Goal: Complete application form: Complete application form

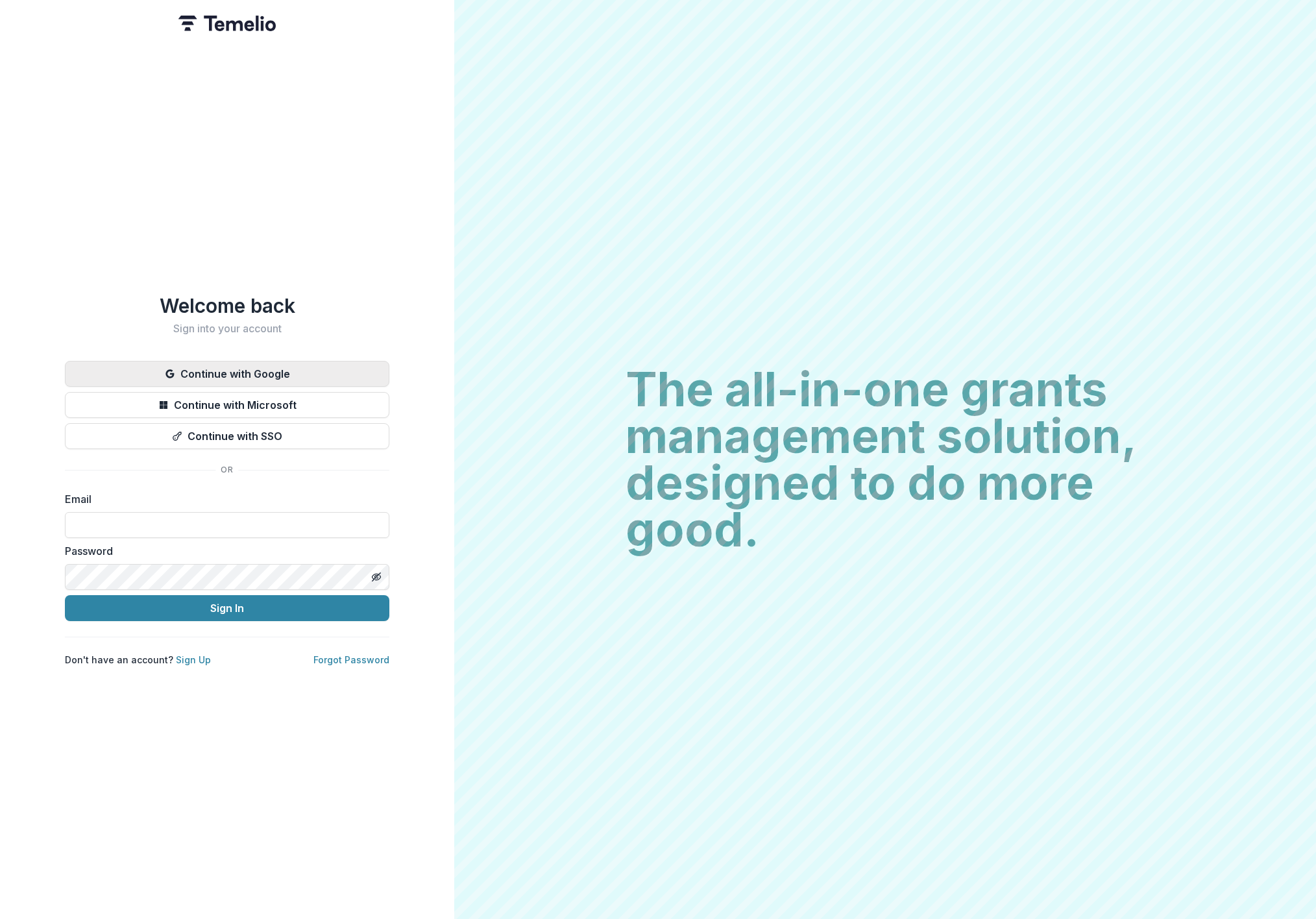
click at [286, 363] on button "Continue with Google" at bounding box center [227, 373] width 324 height 26
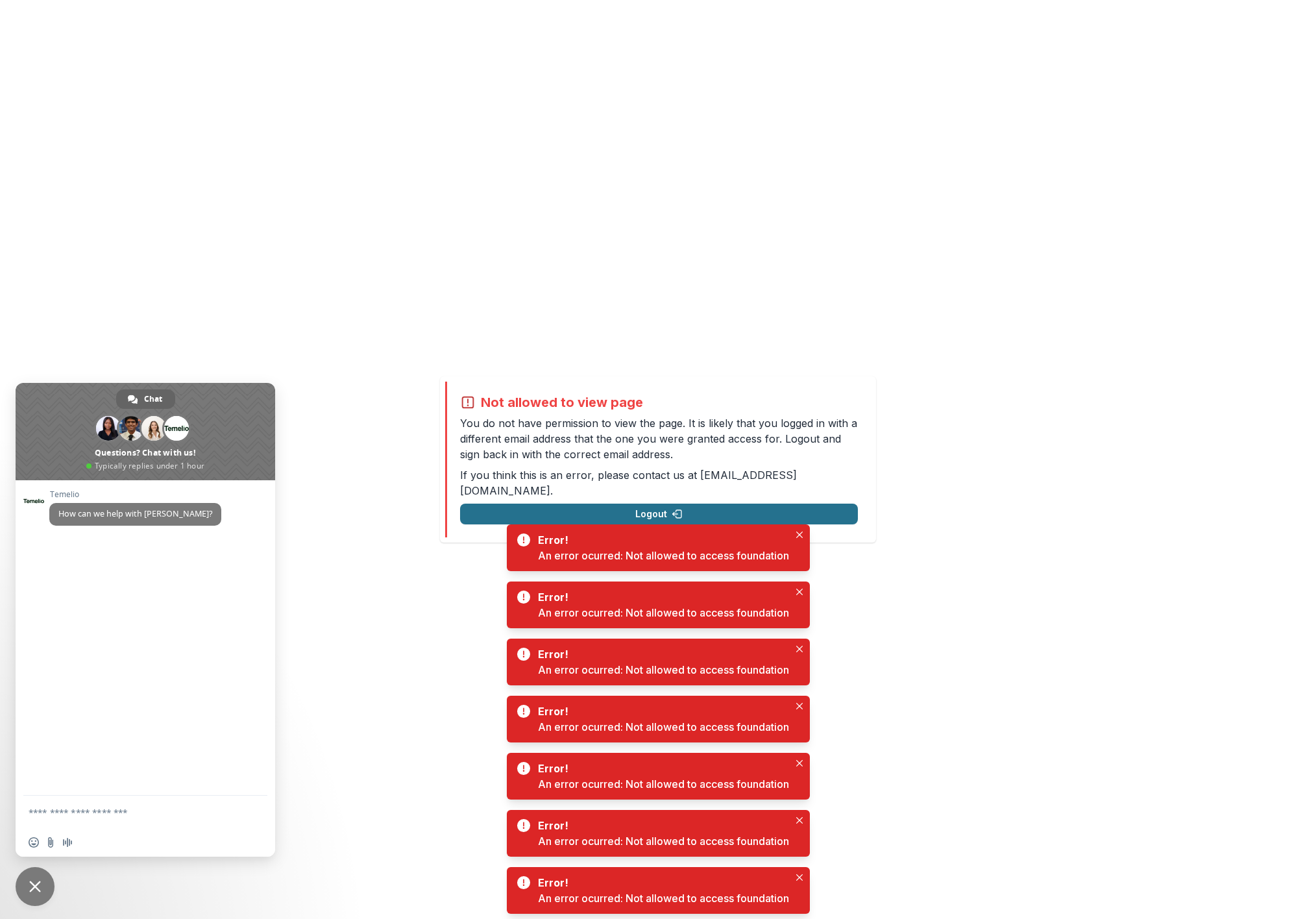
click at [710, 505] on button "Logout" at bounding box center [658, 514] width 397 height 21
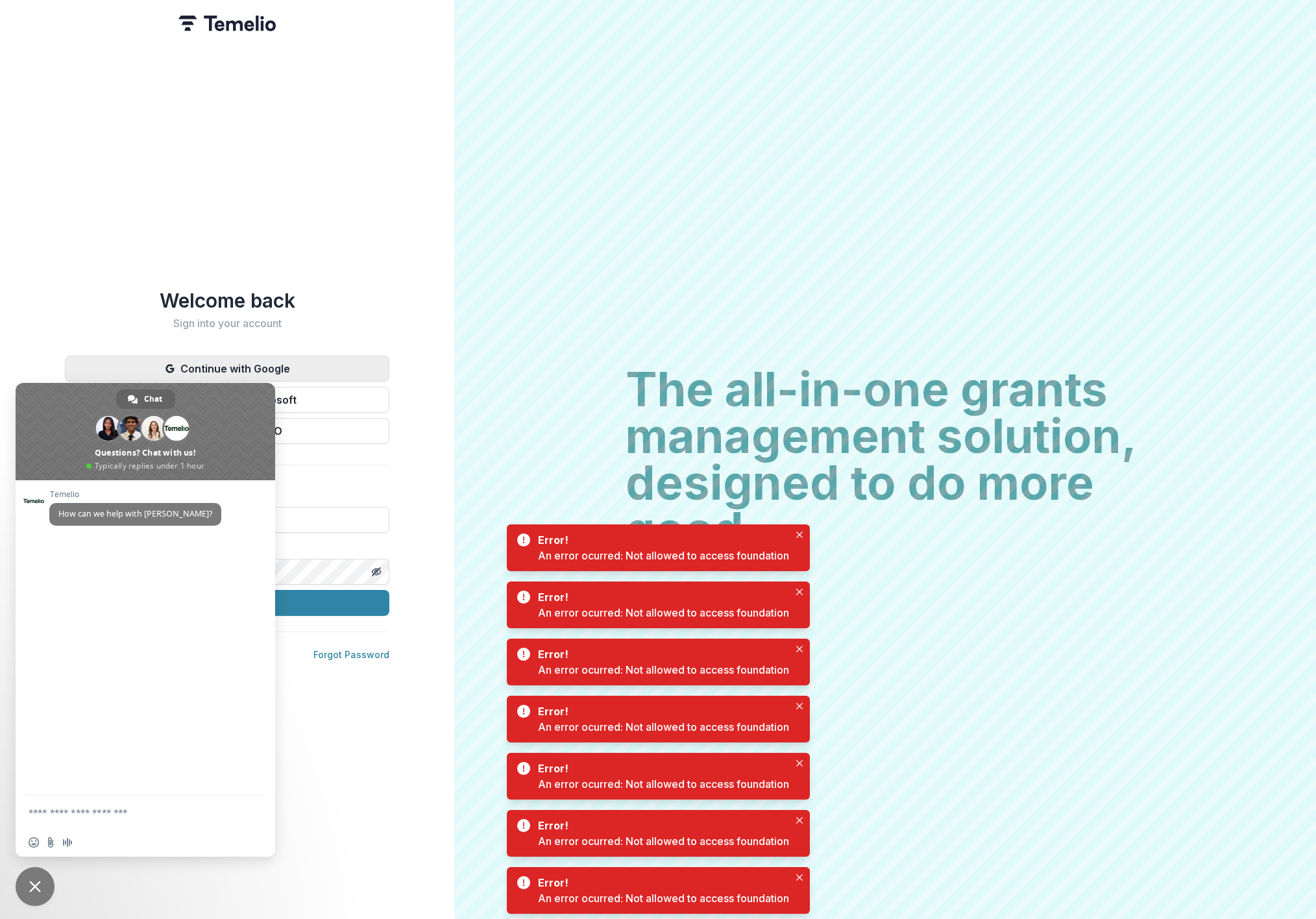
click at [341, 359] on button "Continue with Google" at bounding box center [227, 368] width 324 height 26
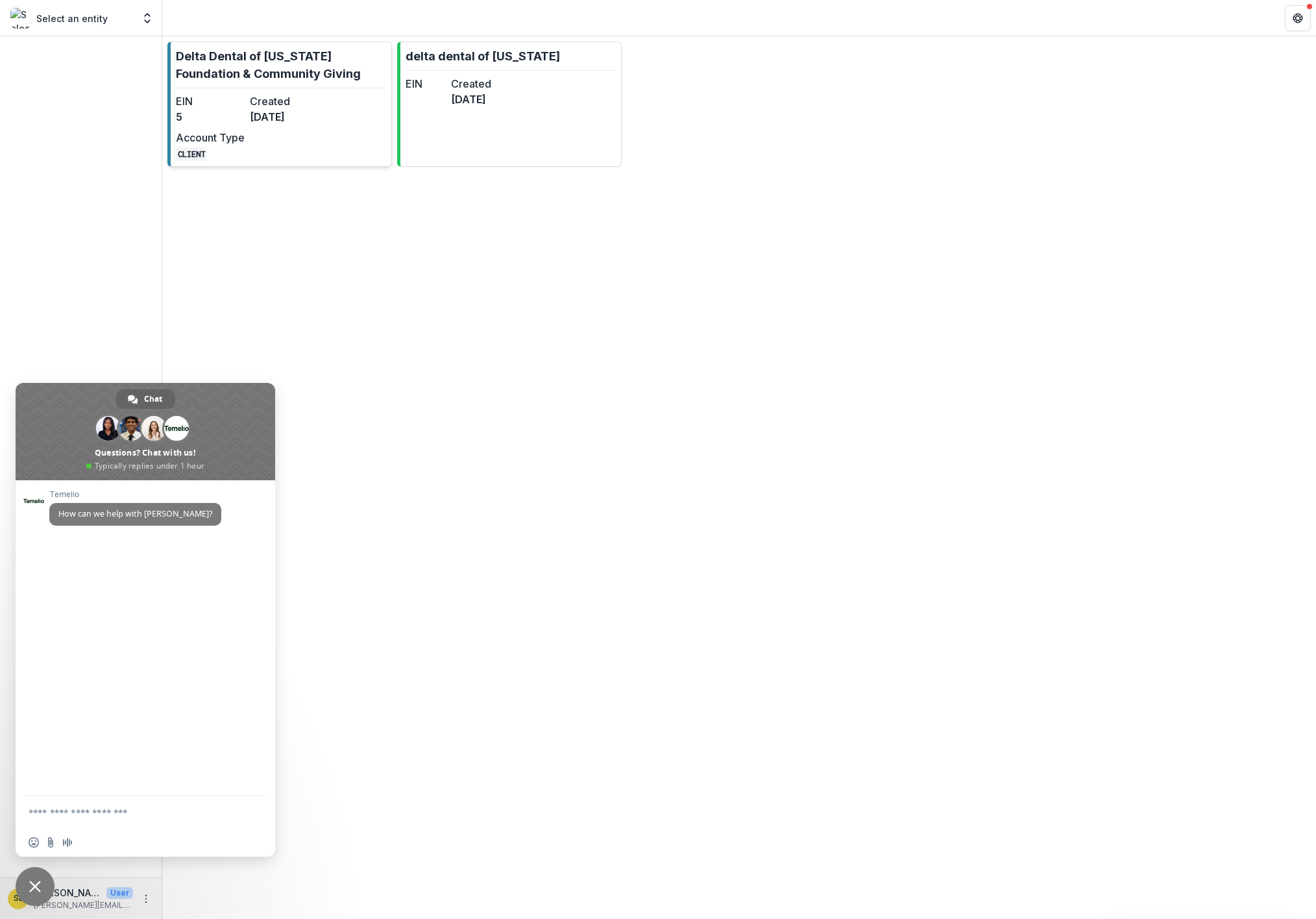
click at [344, 106] on link "Delta Dental of [US_STATE] Foundation & Community Giving EIN 5 Created [DATE] A…" at bounding box center [279, 104] width 225 height 125
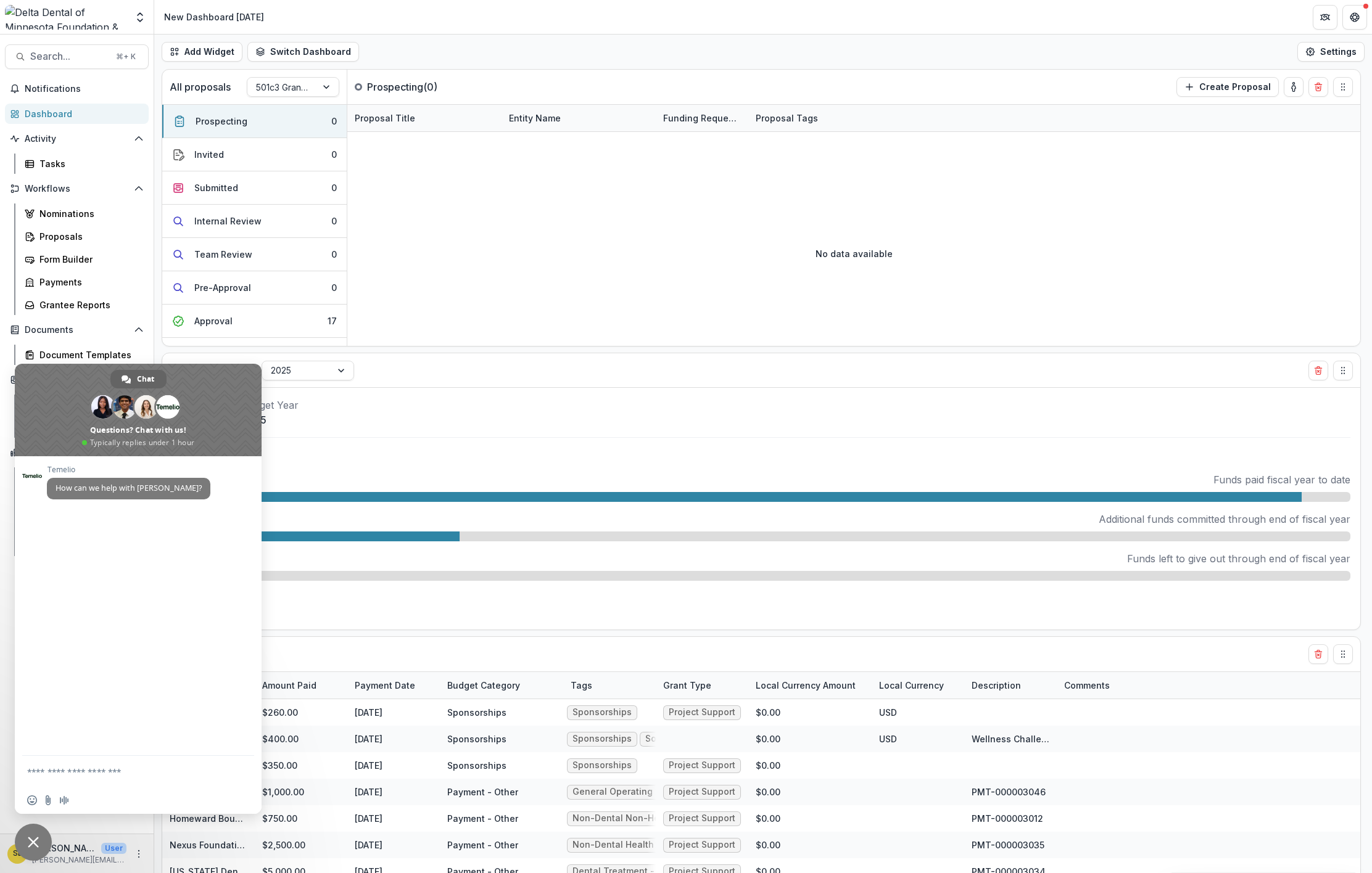
click at [36, 837] on span "Close chat" at bounding box center [34, 842] width 11 height 11
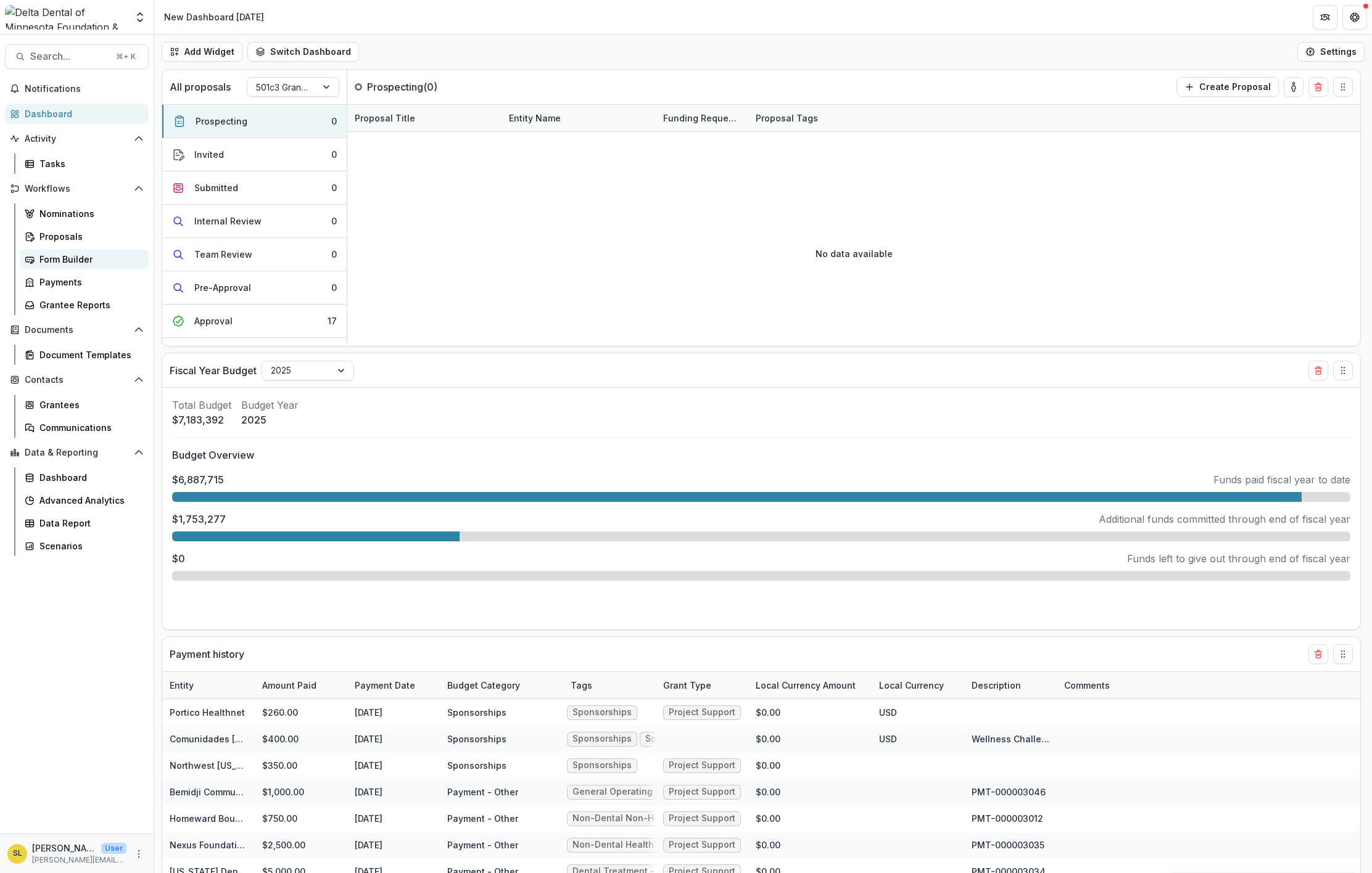
click at [84, 258] on div "Form Builder" at bounding box center [89, 259] width 99 height 13
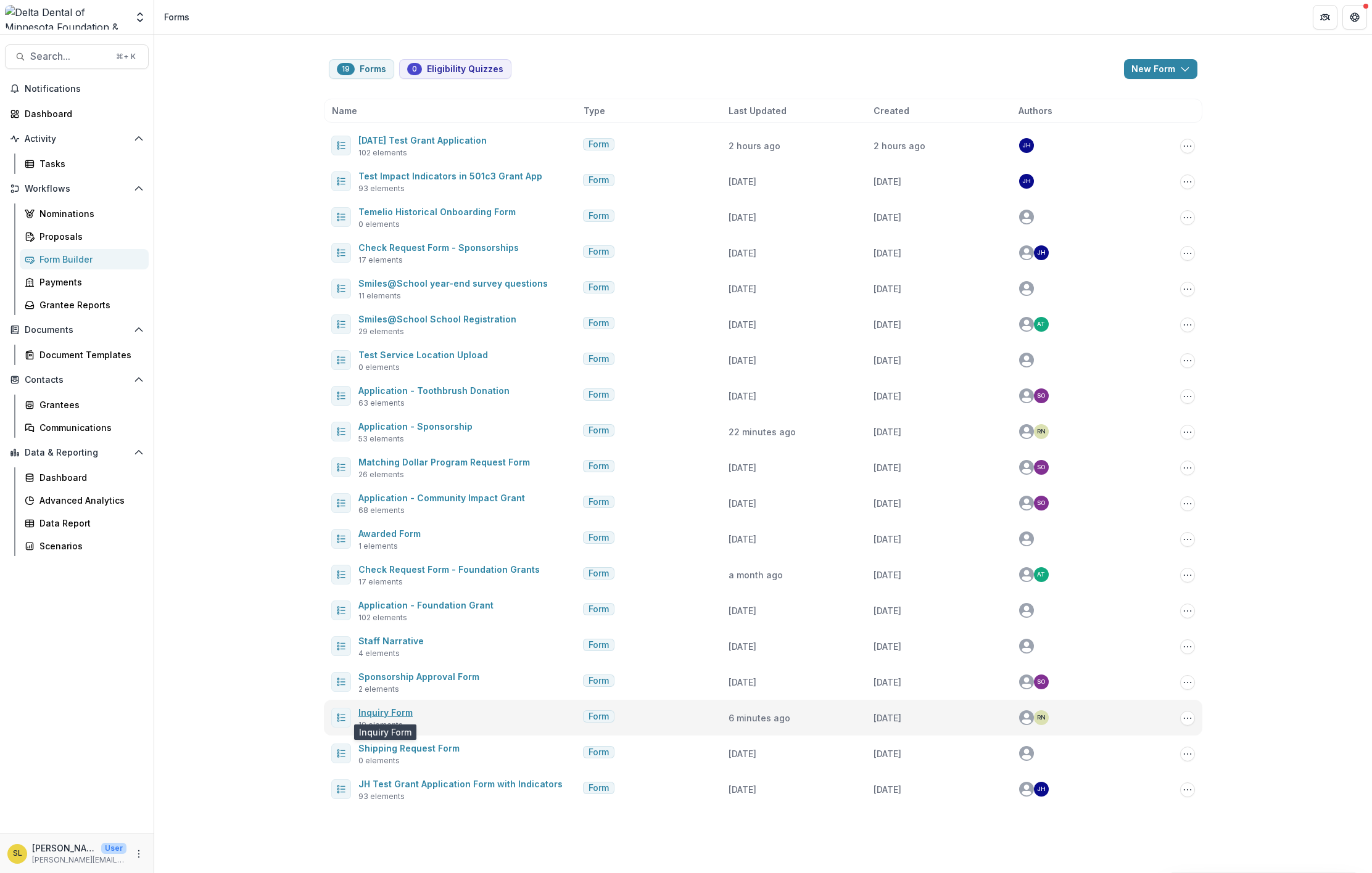
click at [397, 708] on link "Inquiry Form" at bounding box center [386, 712] width 54 height 11
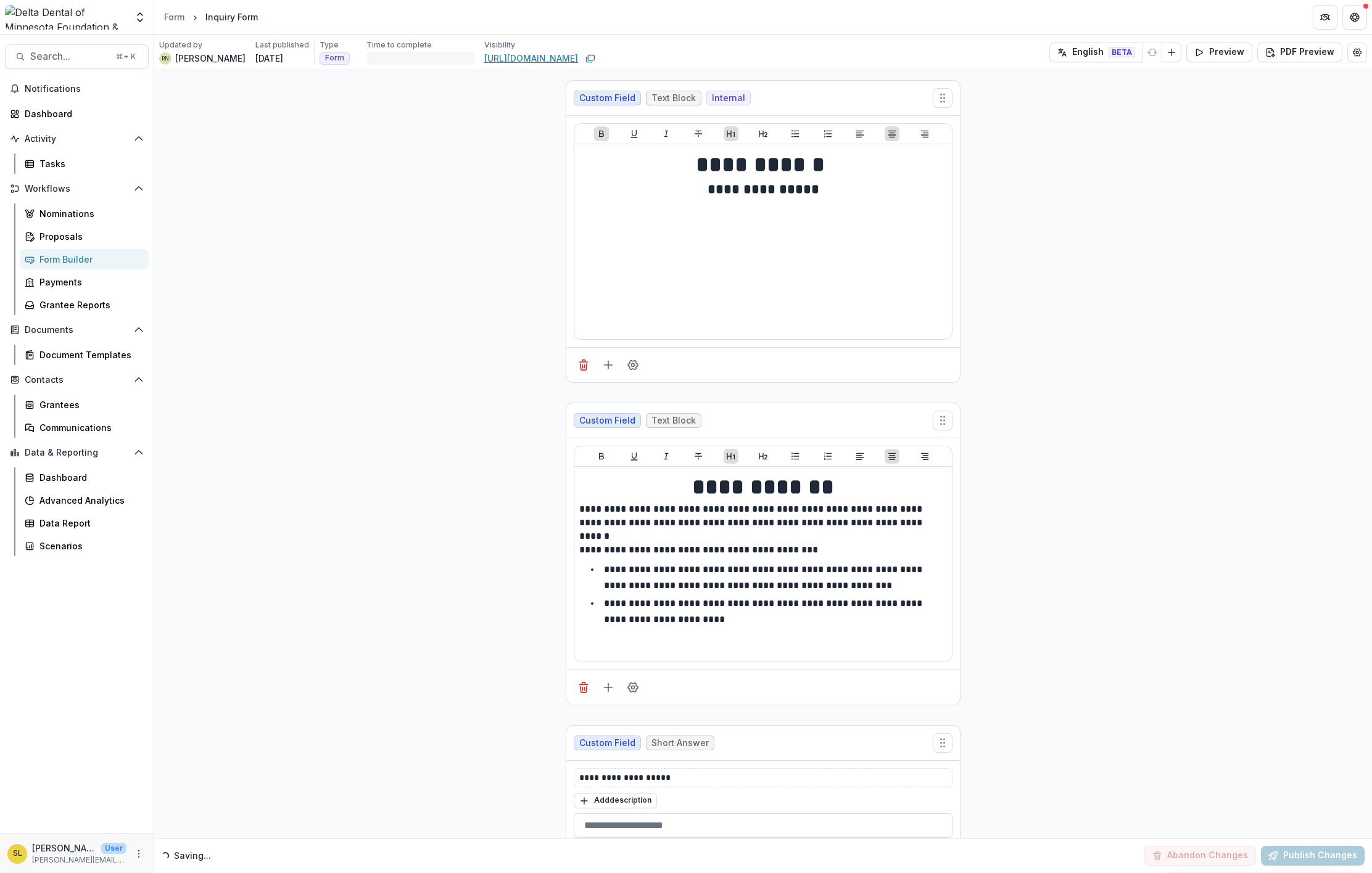
click at [532, 56] on link "https://app.trytemelio.com/form/35f590bb-e7df-44e4-85cb-13eca96a05f6" at bounding box center [531, 59] width 94 height 13
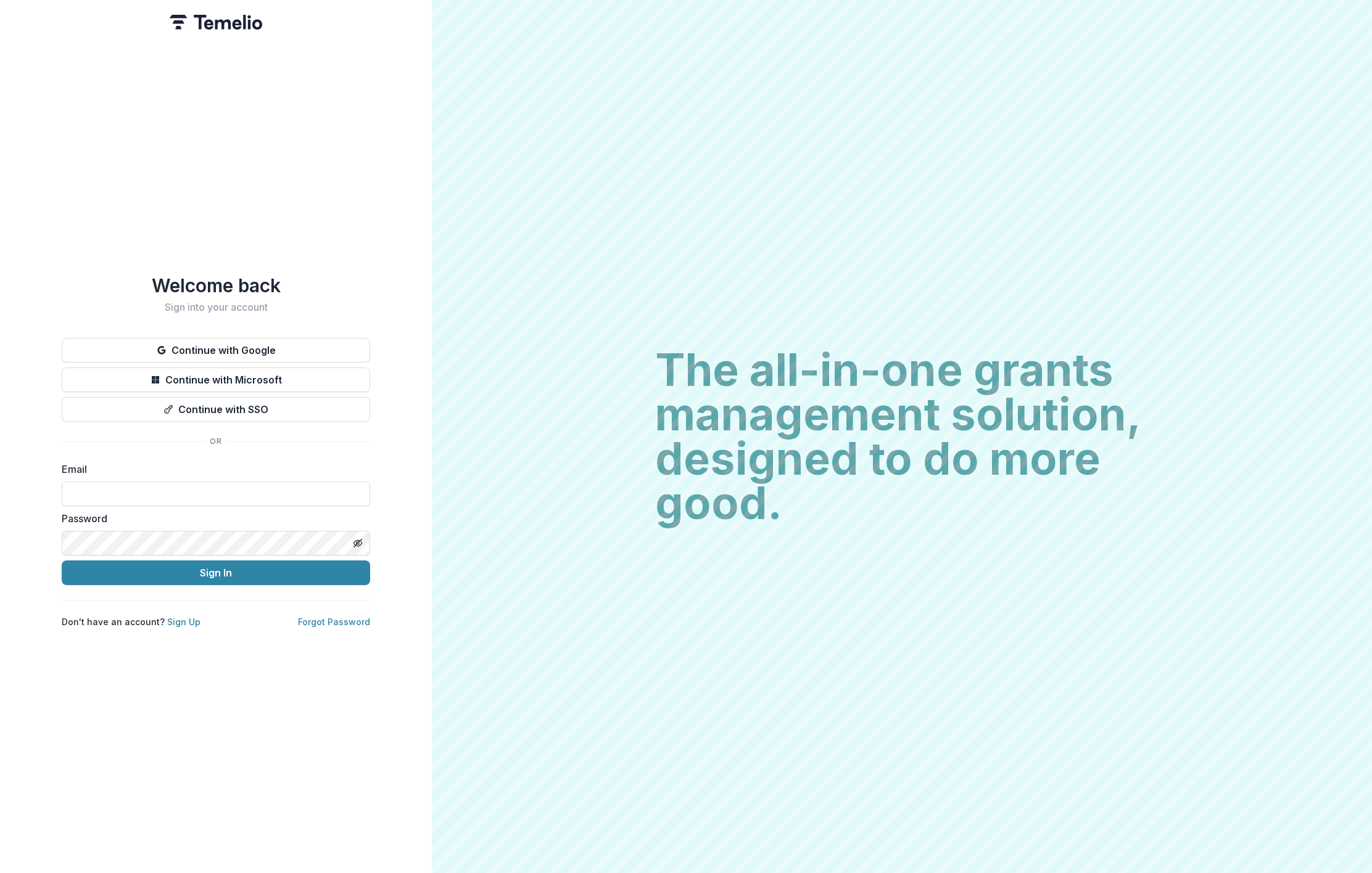
click at [378, 106] on div "Welcome back Sign into your account Continue with Google Continue with Microsof…" at bounding box center [216, 436] width 432 height 873
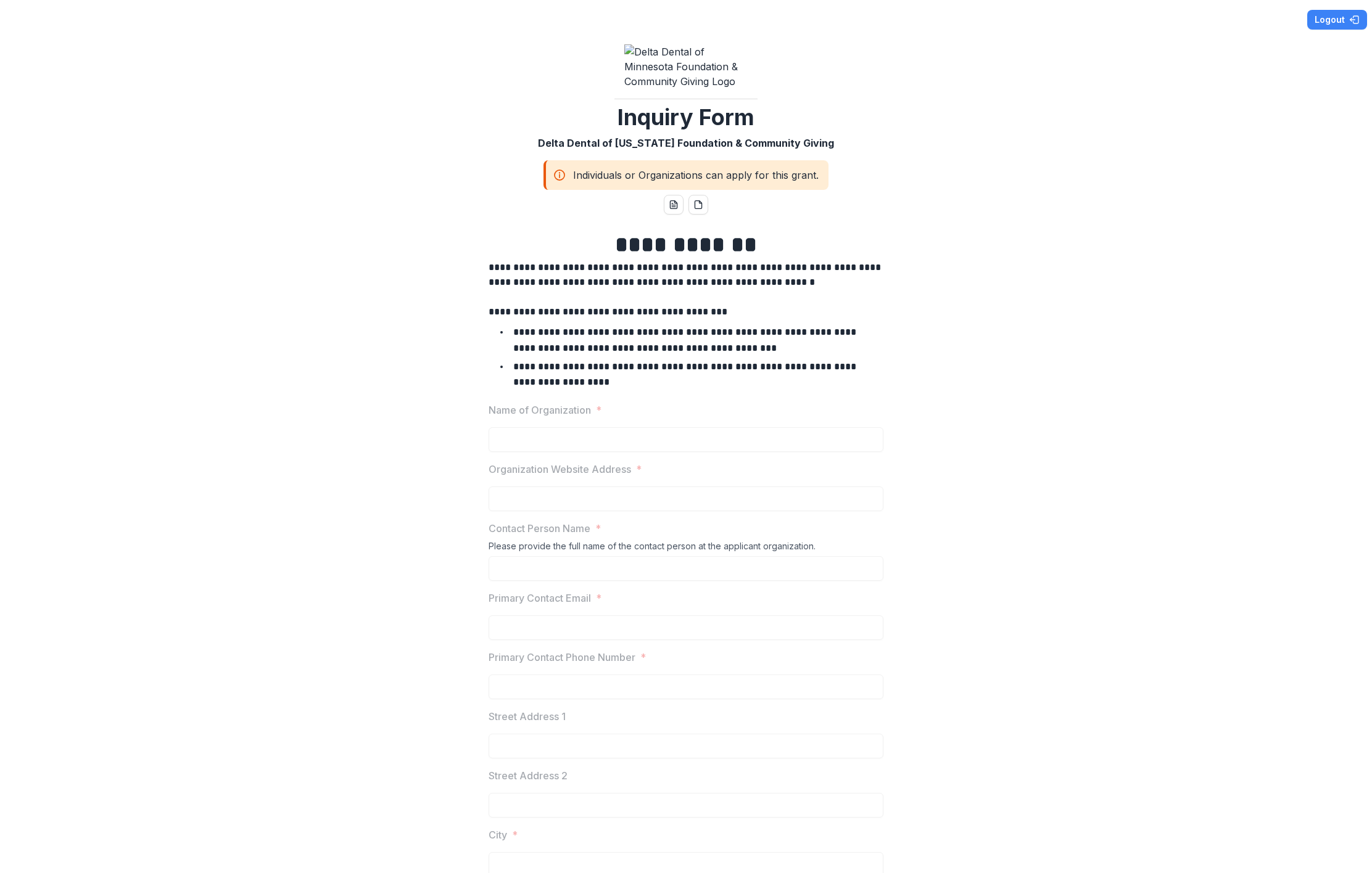
click at [628, 403] on label "Name of Organization *" at bounding box center [682, 410] width 387 height 15
click at [1327, 24] on button "Logout" at bounding box center [1337, 20] width 60 height 20
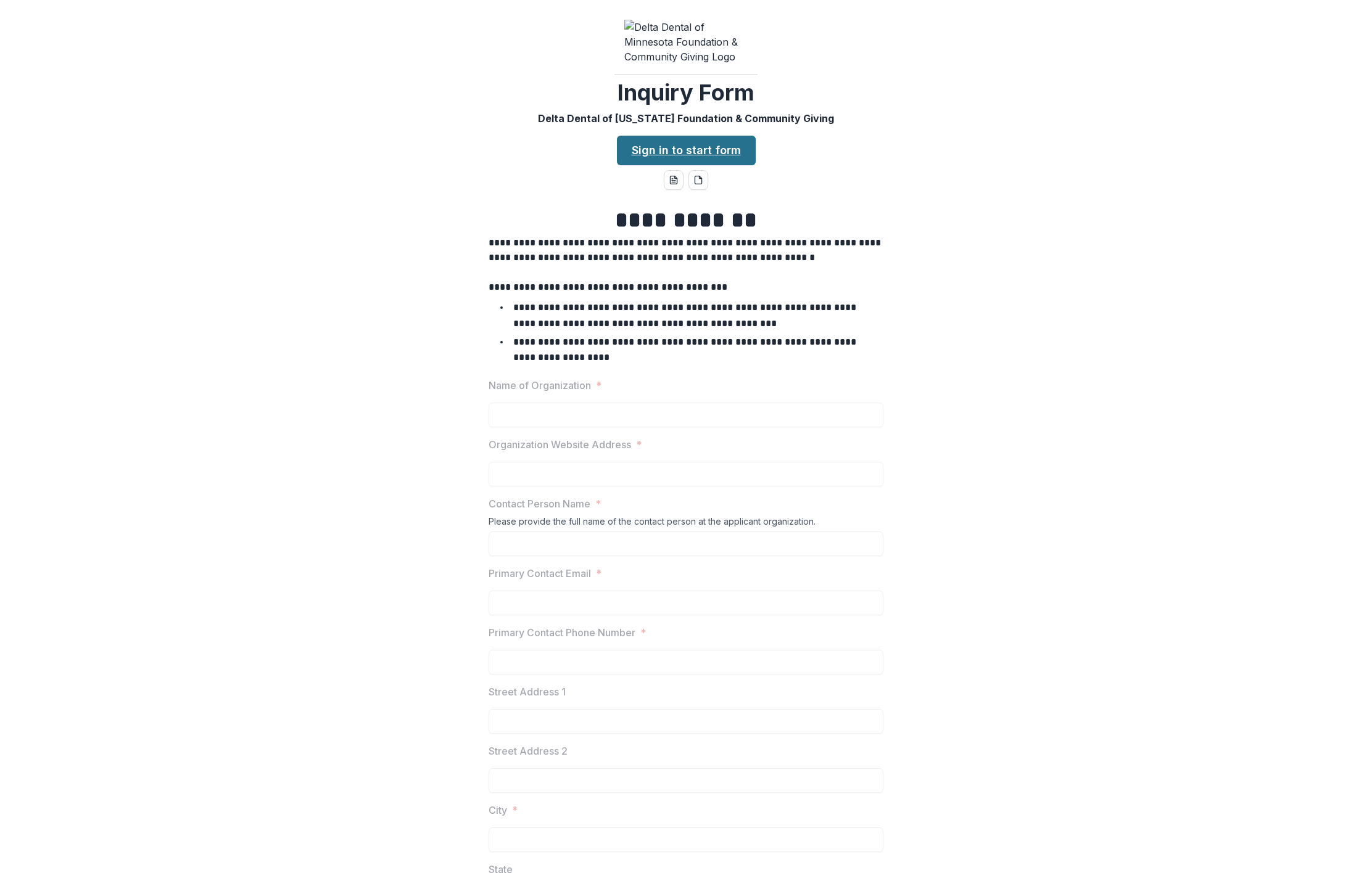
click at [663, 136] on link "Sign in to start form" at bounding box center [686, 150] width 139 height 29
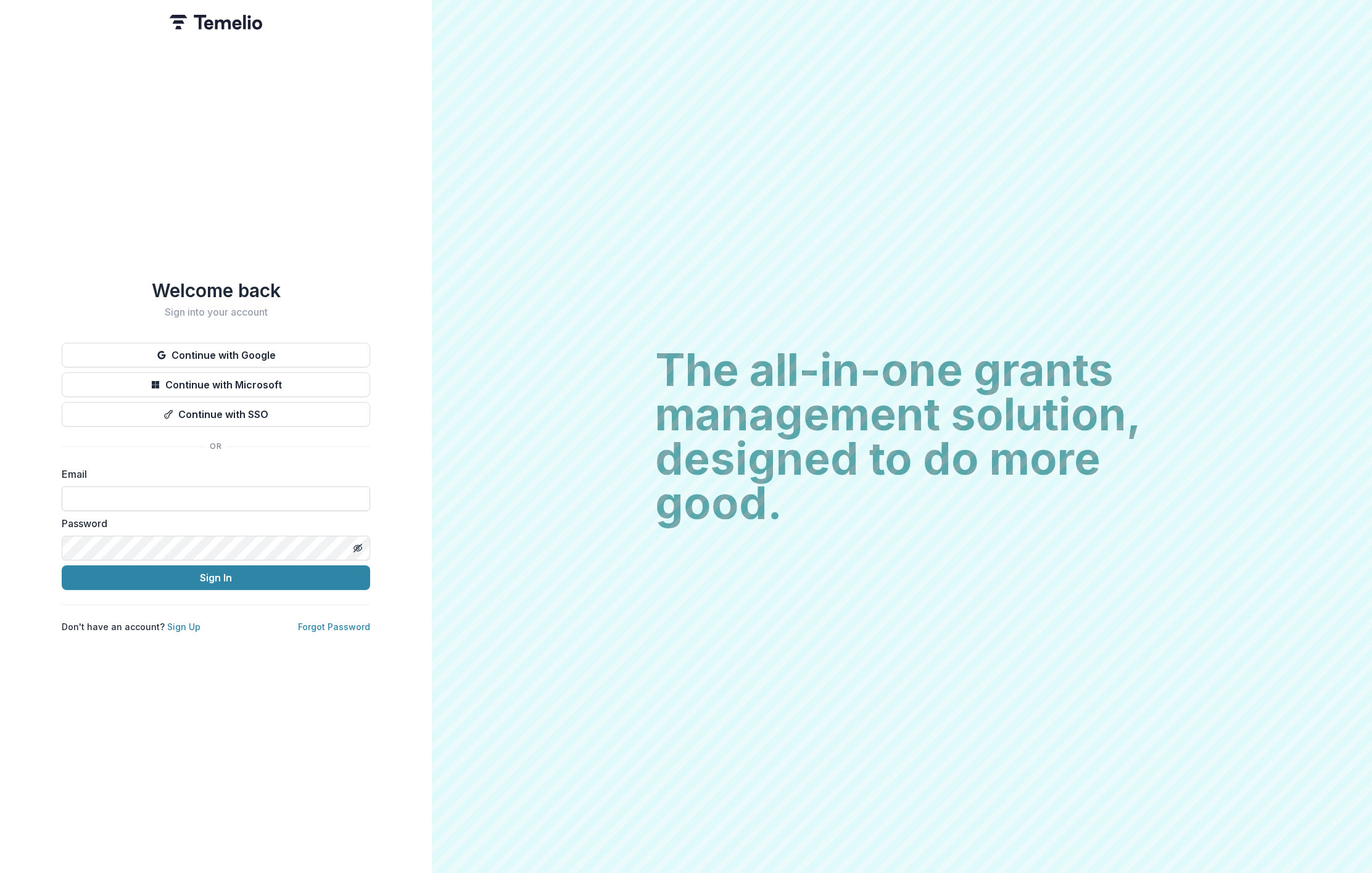
click at [167, 499] on input at bounding box center [216, 498] width 309 height 25
